Goal: Information Seeking & Learning: Learn about a topic

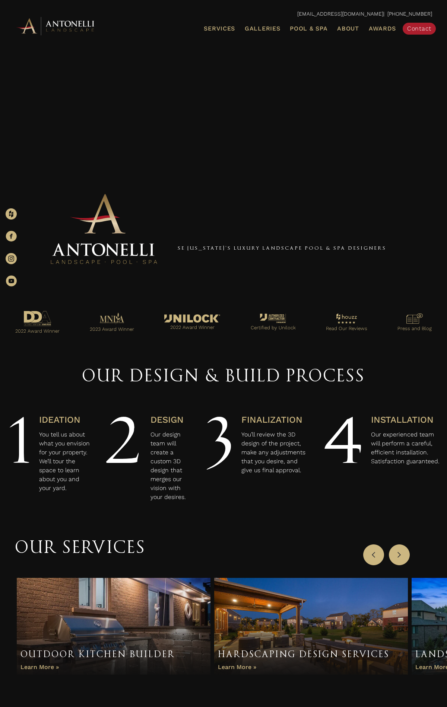
scroll to position [942, 0]
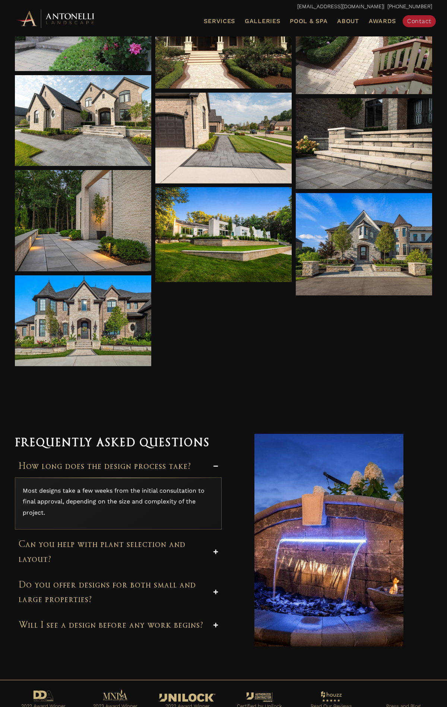
scroll to position [5451, 0]
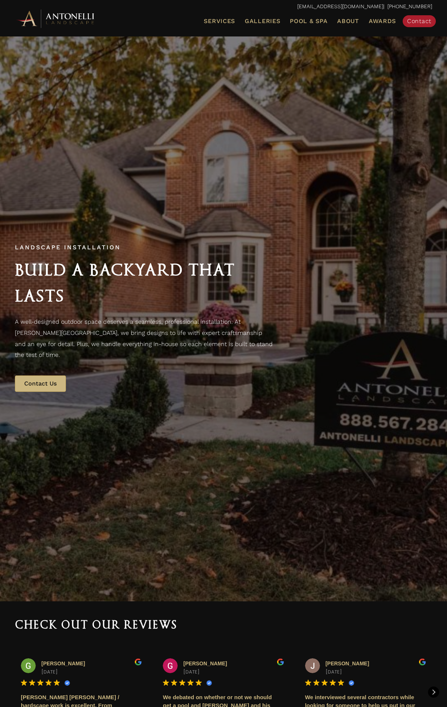
scroll to position [3449, 0]
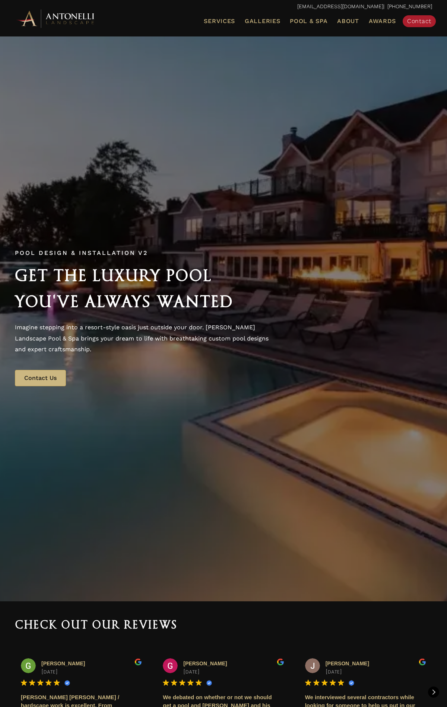
scroll to position [3445, 0]
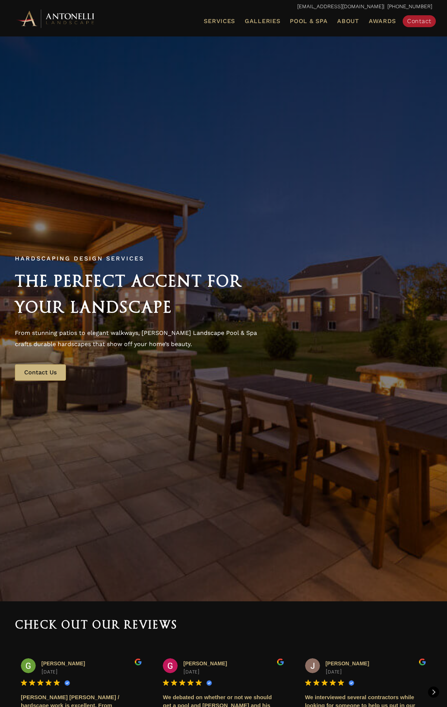
scroll to position [3827, 0]
